Goal: Use online tool/utility: Utilize a website feature to perform a specific function

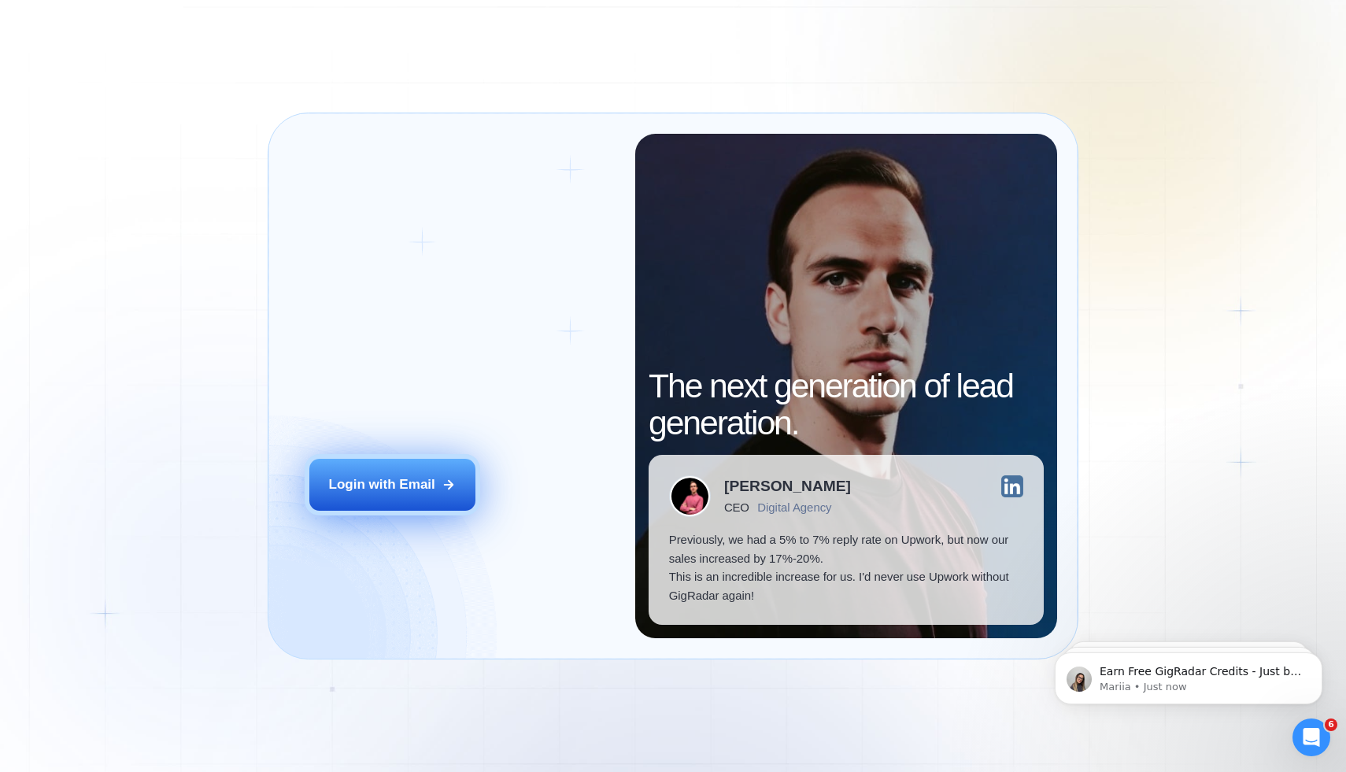
click at [382, 501] on button "Login with Email" at bounding box center [392, 485] width 167 height 52
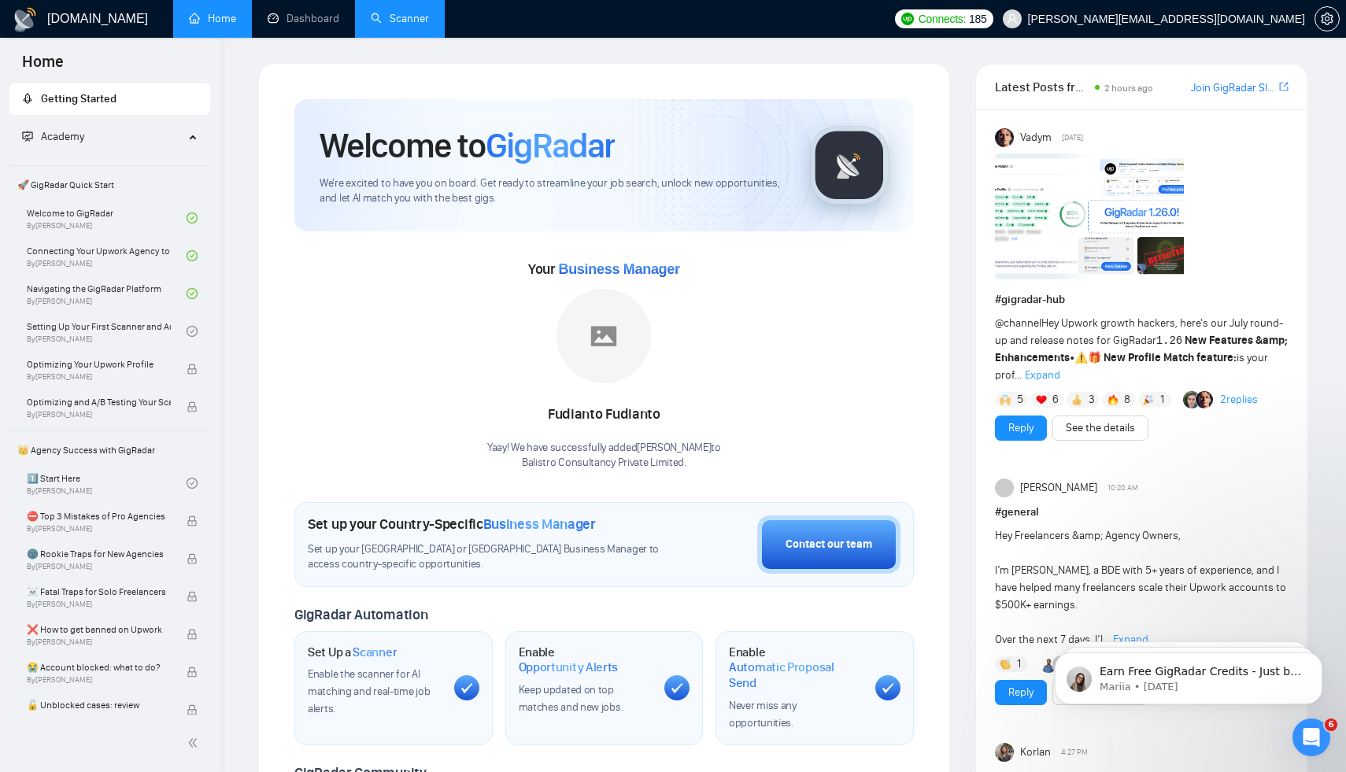
click at [413, 25] on link "Scanner" at bounding box center [400, 18] width 58 height 13
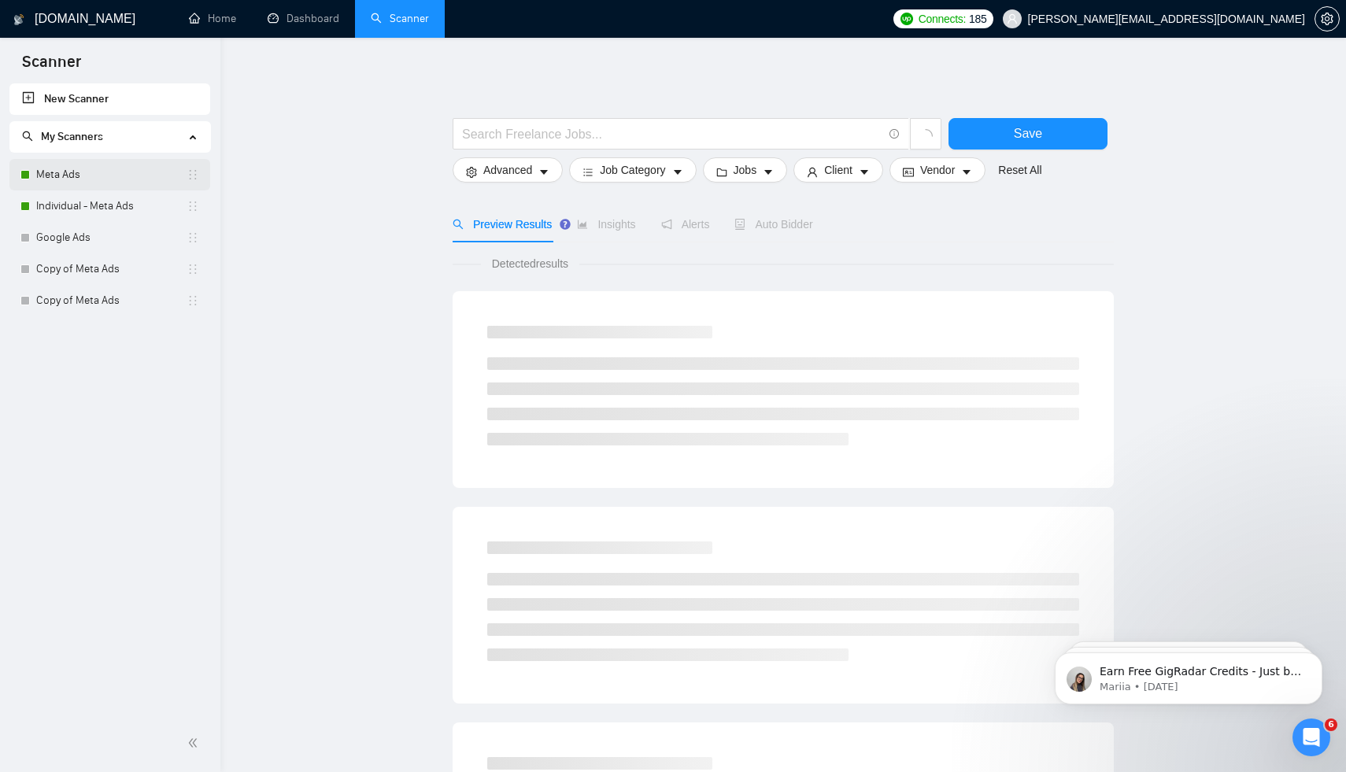
click at [102, 180] on link "Meta Ads" at bounding box center [111, 174] width 150 height 31
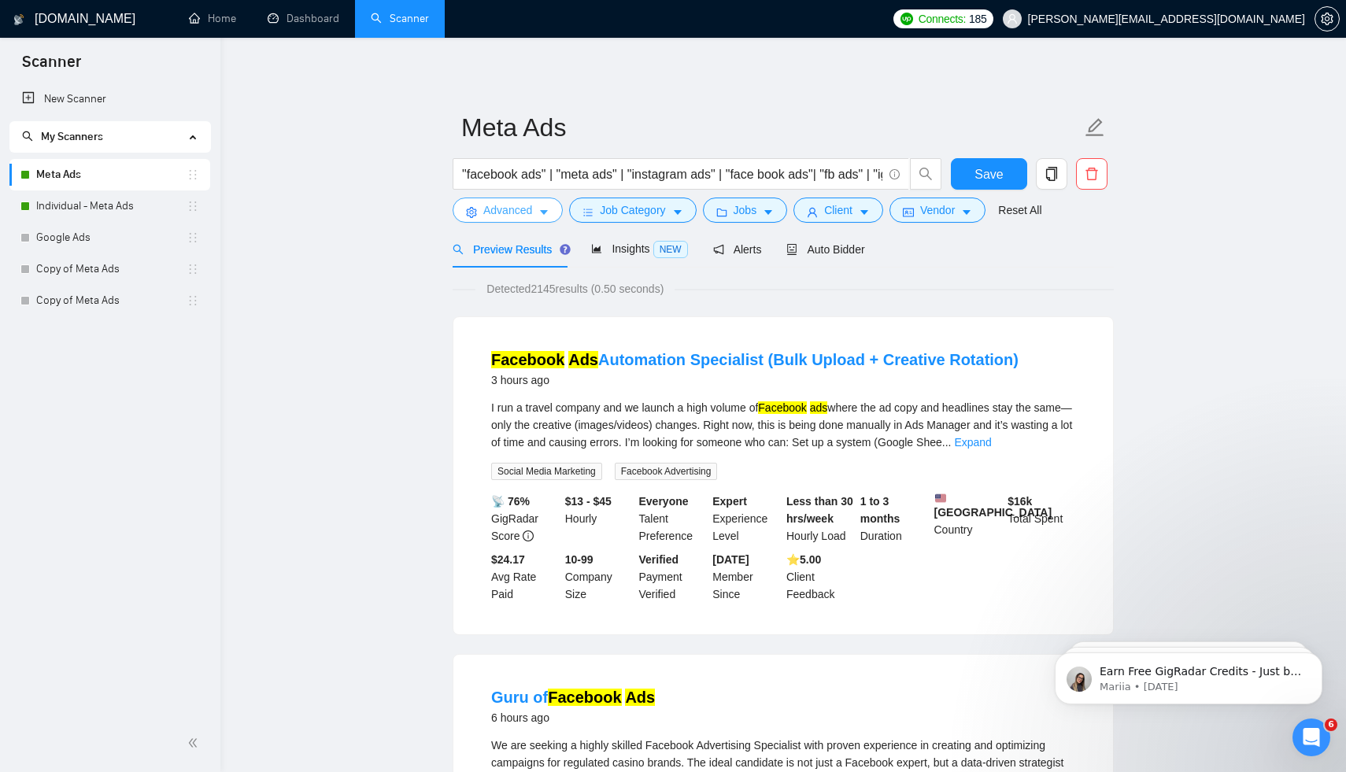
click at [530, 210] on span "Advanced" at bounding box center [507, 209] width 49 height 17
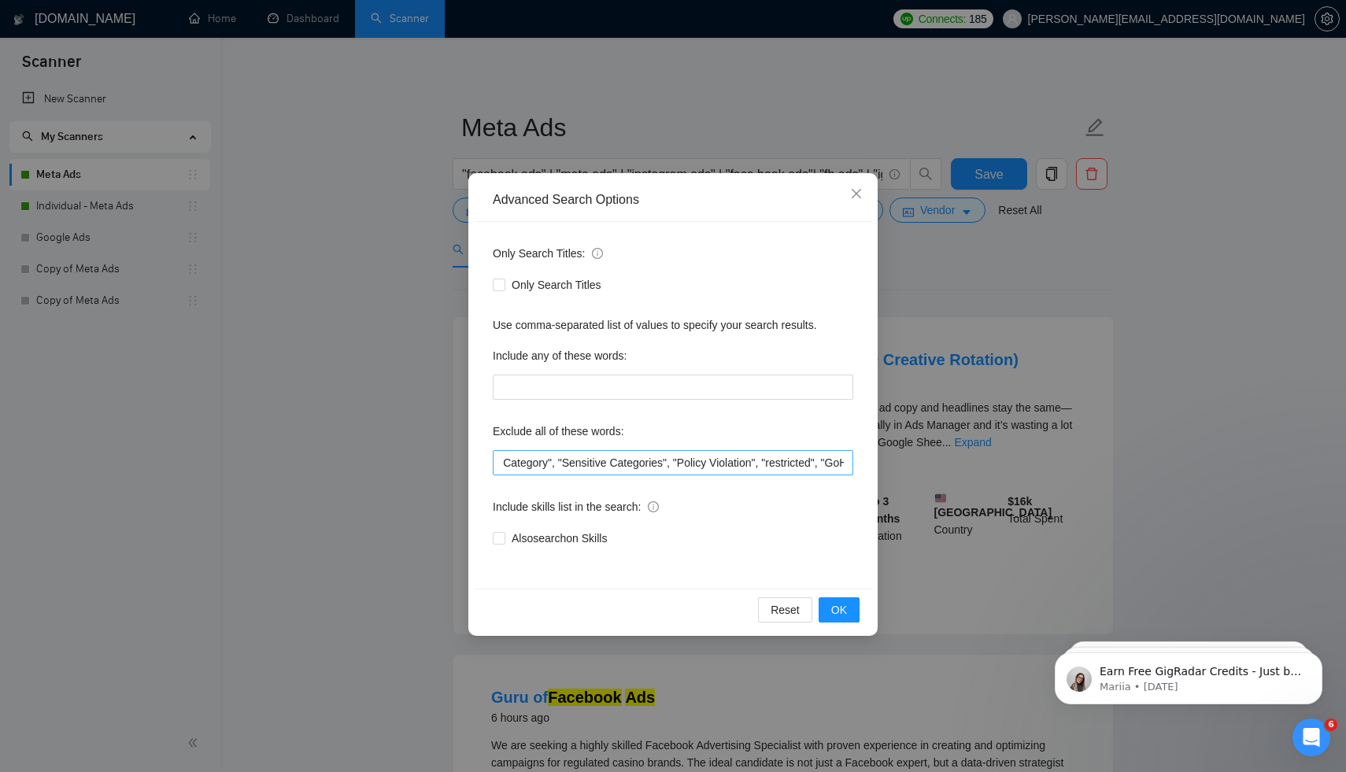
scroll to position [0, 1914]
click at [847, 463] on input ""only freelancers", "no agencies", "no agency", "only individuals", "only indiv…" at bounding box center [673, 462] width 360 height 25
paste input "083587"
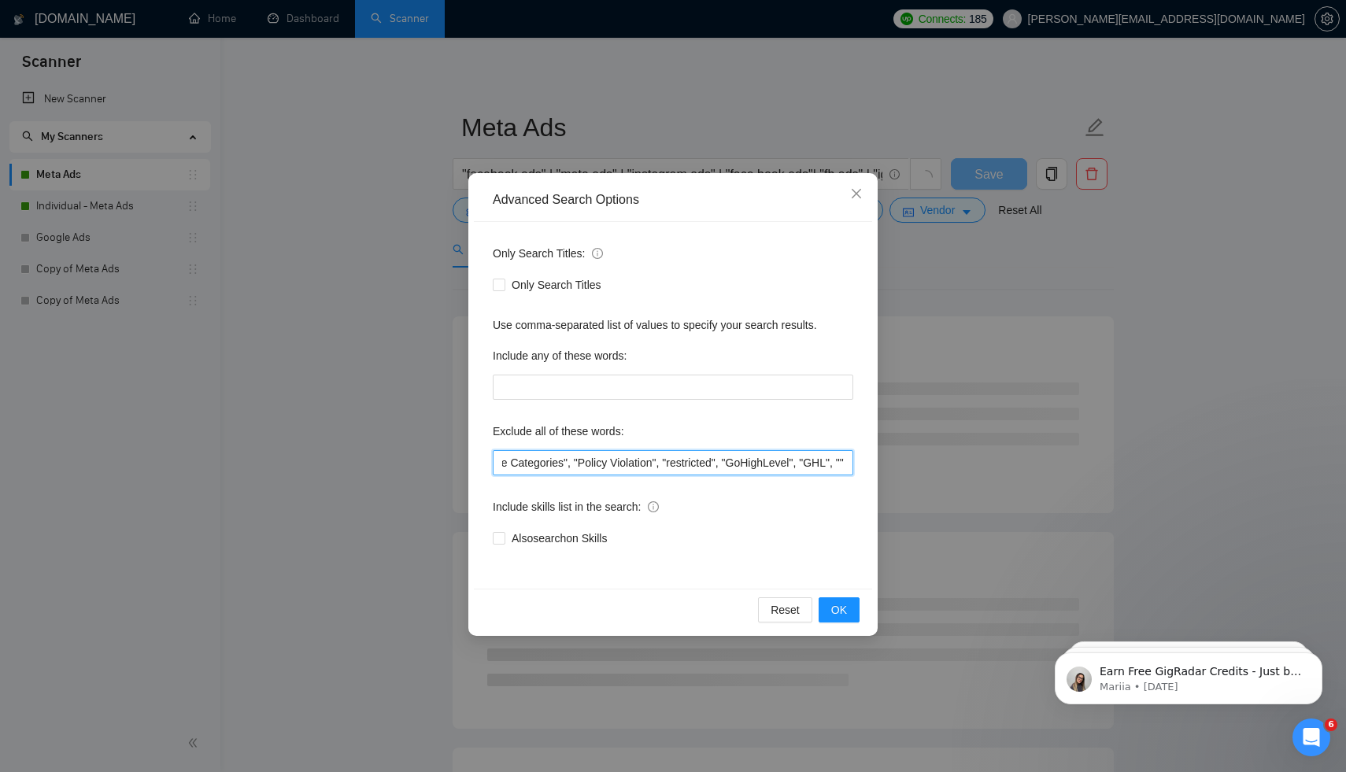
scroll to position [0, 0]
paste input "AI Automations"
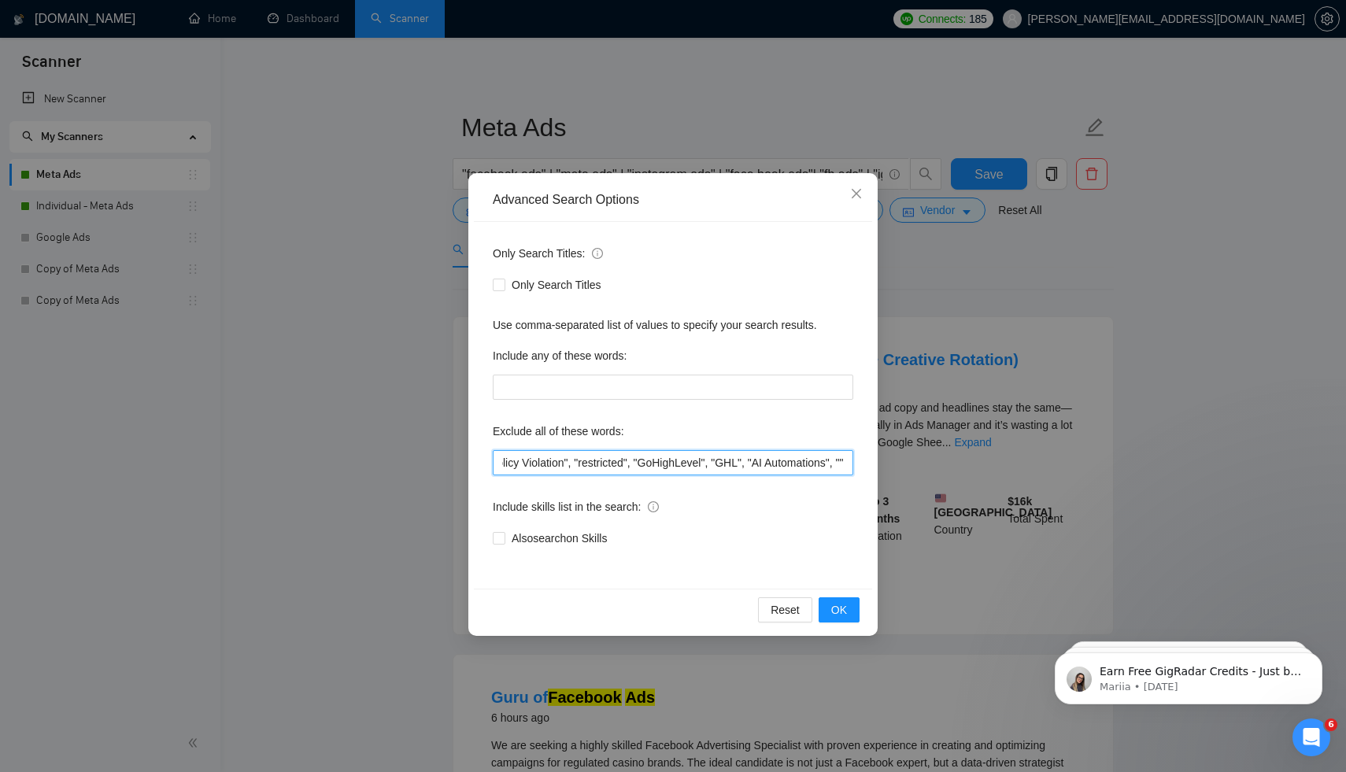
scroll to position [0, 2020]
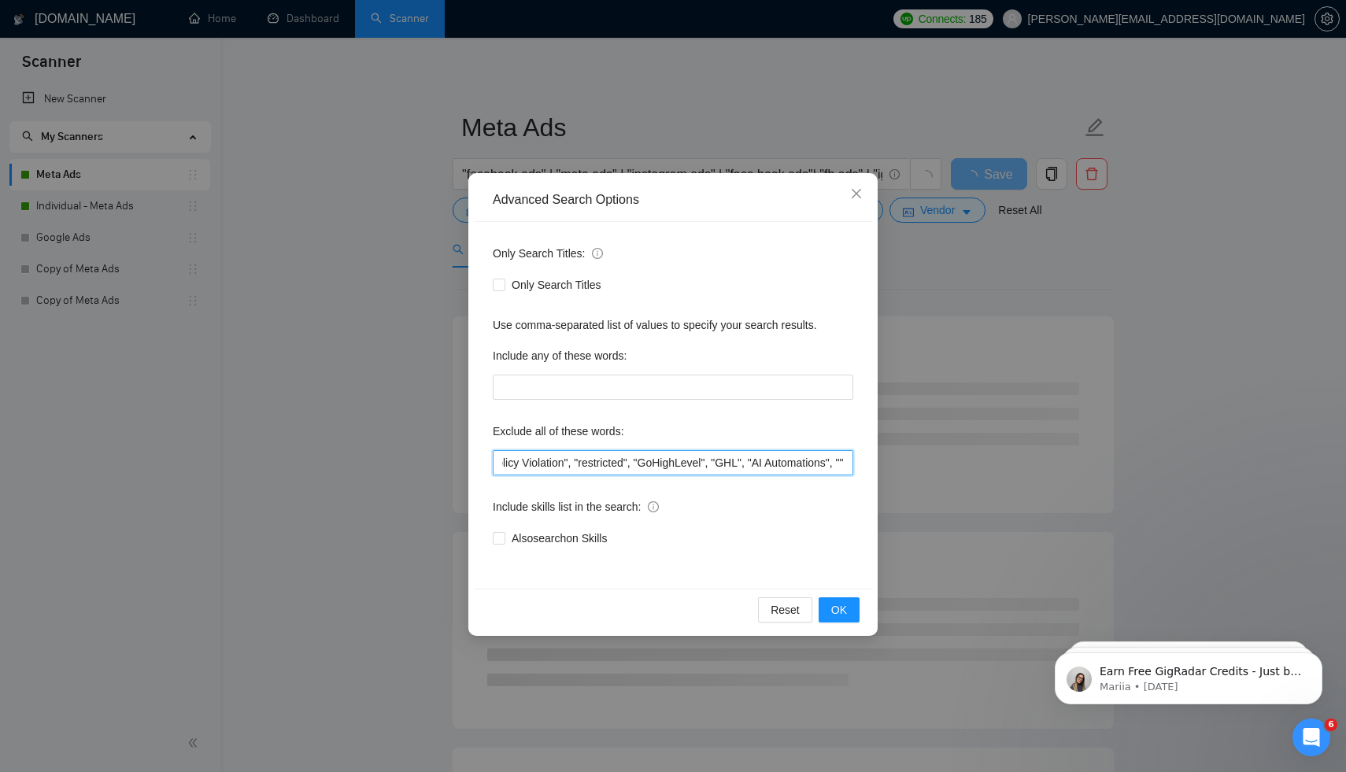
type input ""only freelancers", "no agencies", "no agency", "only individuals", "only indiv…"
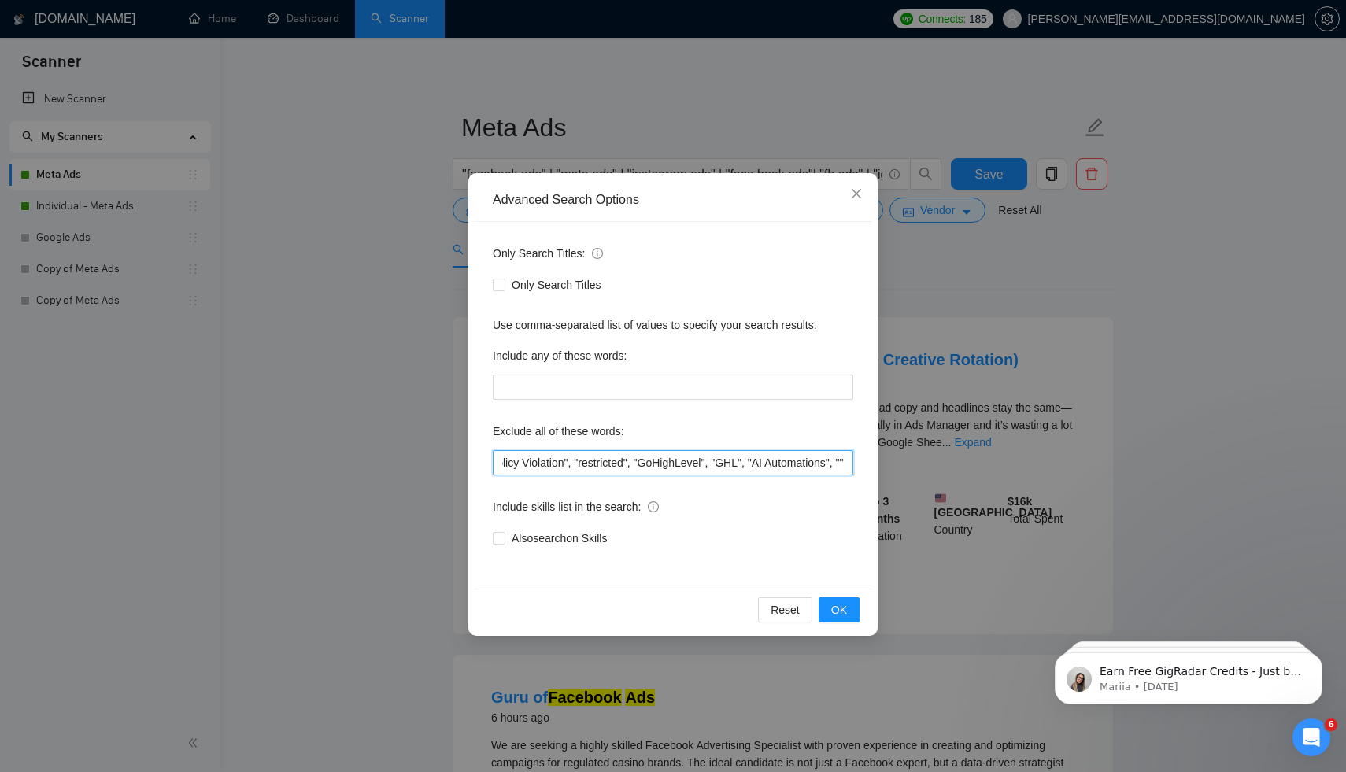
scroll to position [0, 0]
click at [830, 615] on button "OK" at bounding box center [838, 609] width 41 height 25
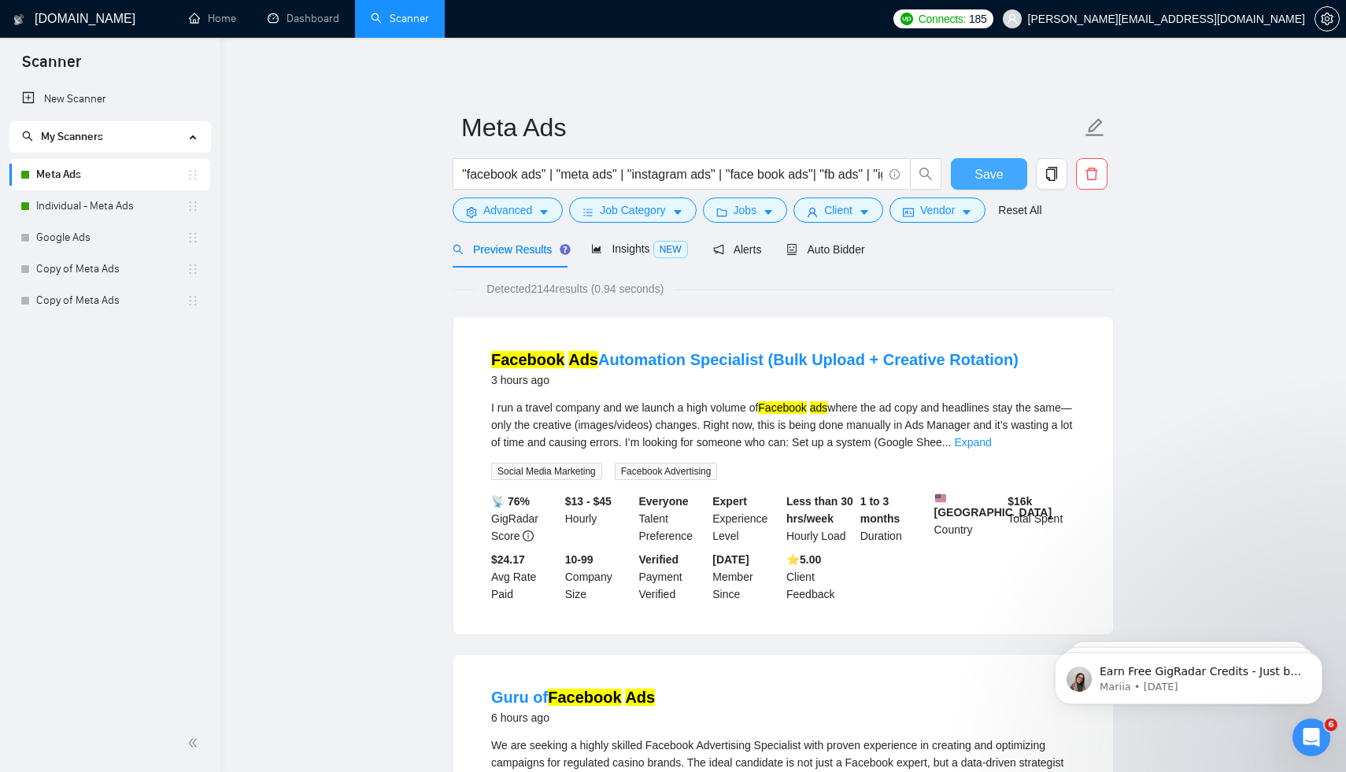
click at [986, 164] on button "Save" at bounding box center [989, 173] width 76 height 31
